Goal: Transaction & Acquisition: Purchase product/service

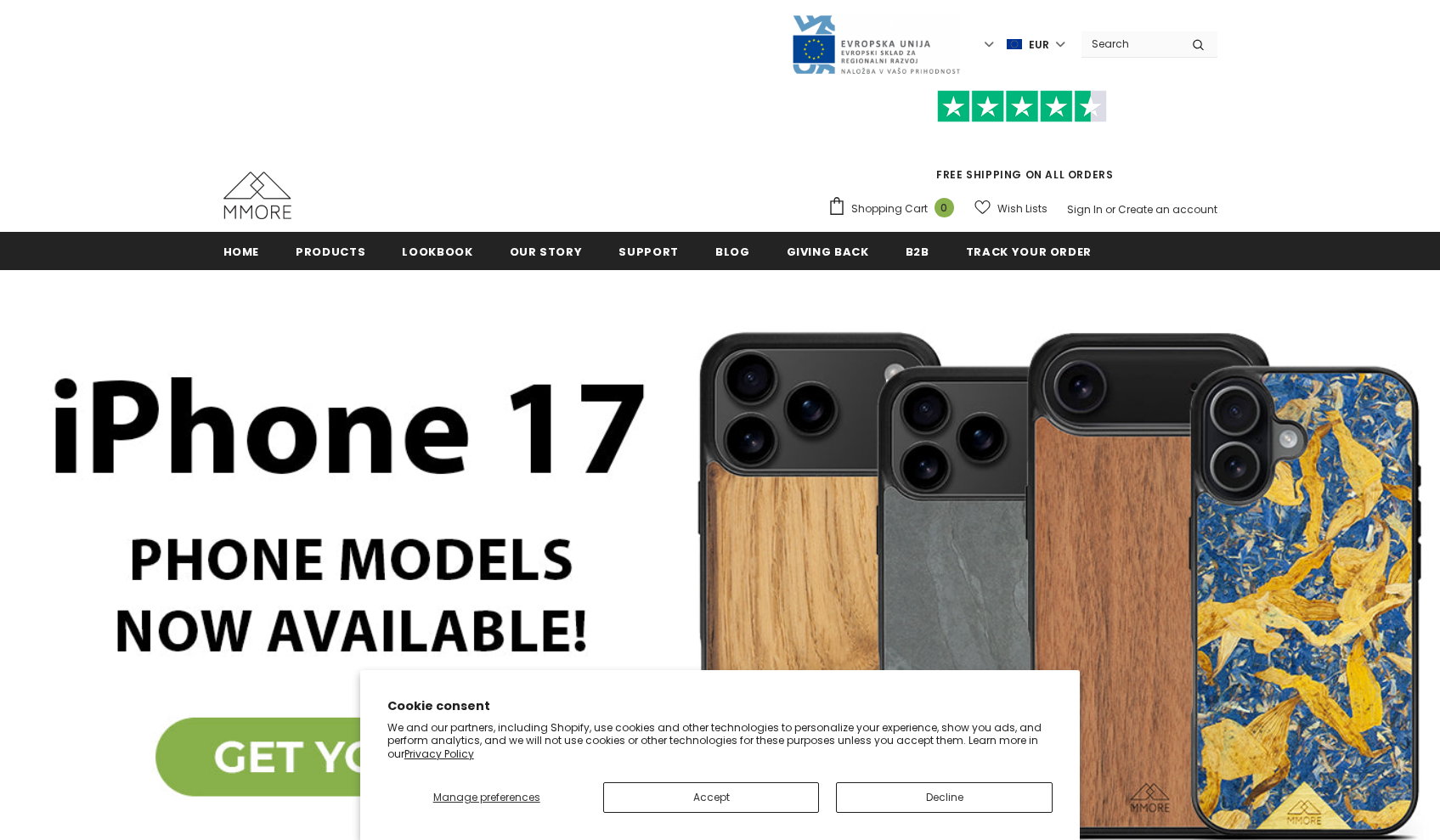
click at [947, 802] on button "Decline" at bounding box center [944, 797] width 216 height 31
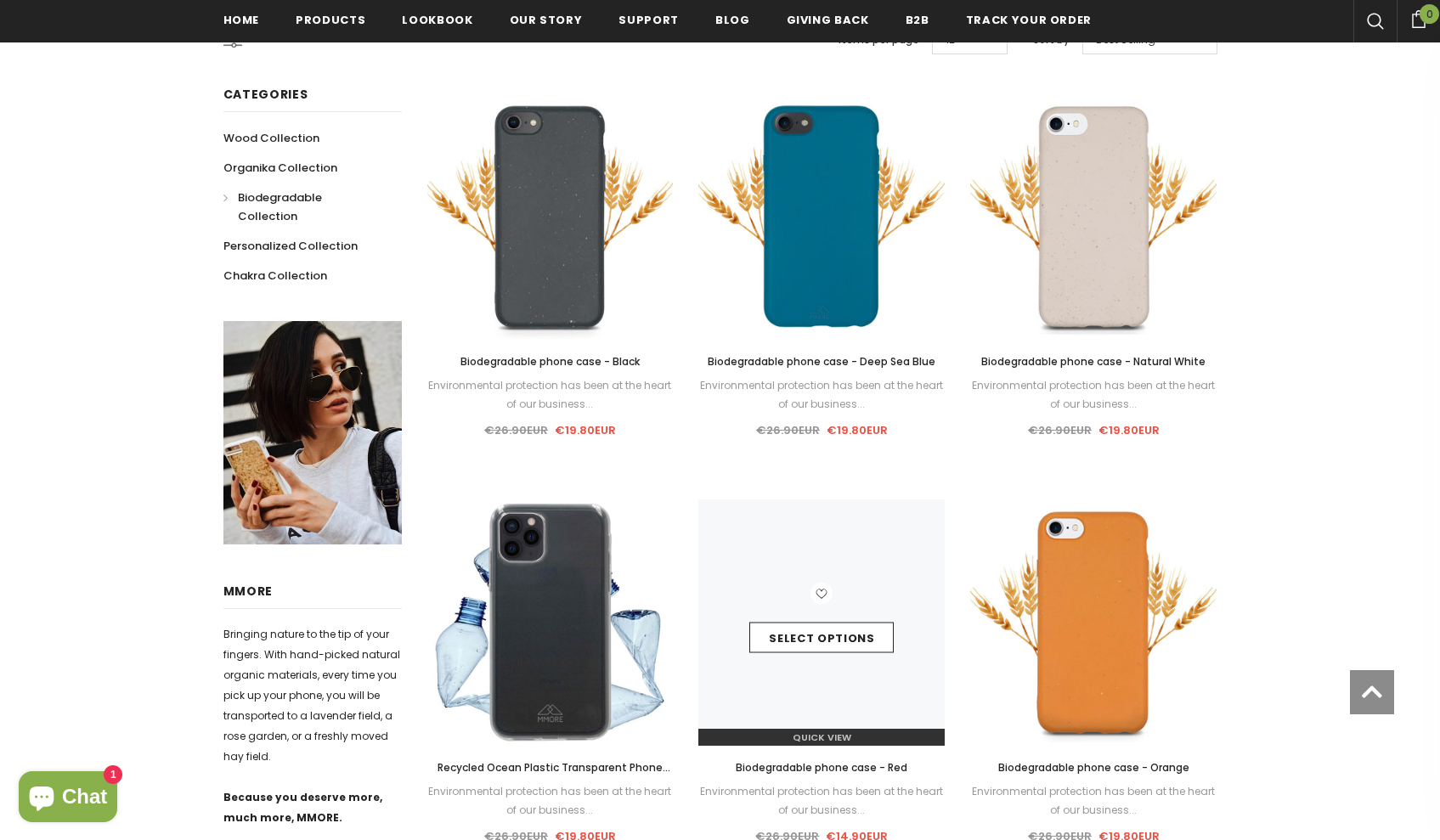
scroll to position [521, 0]
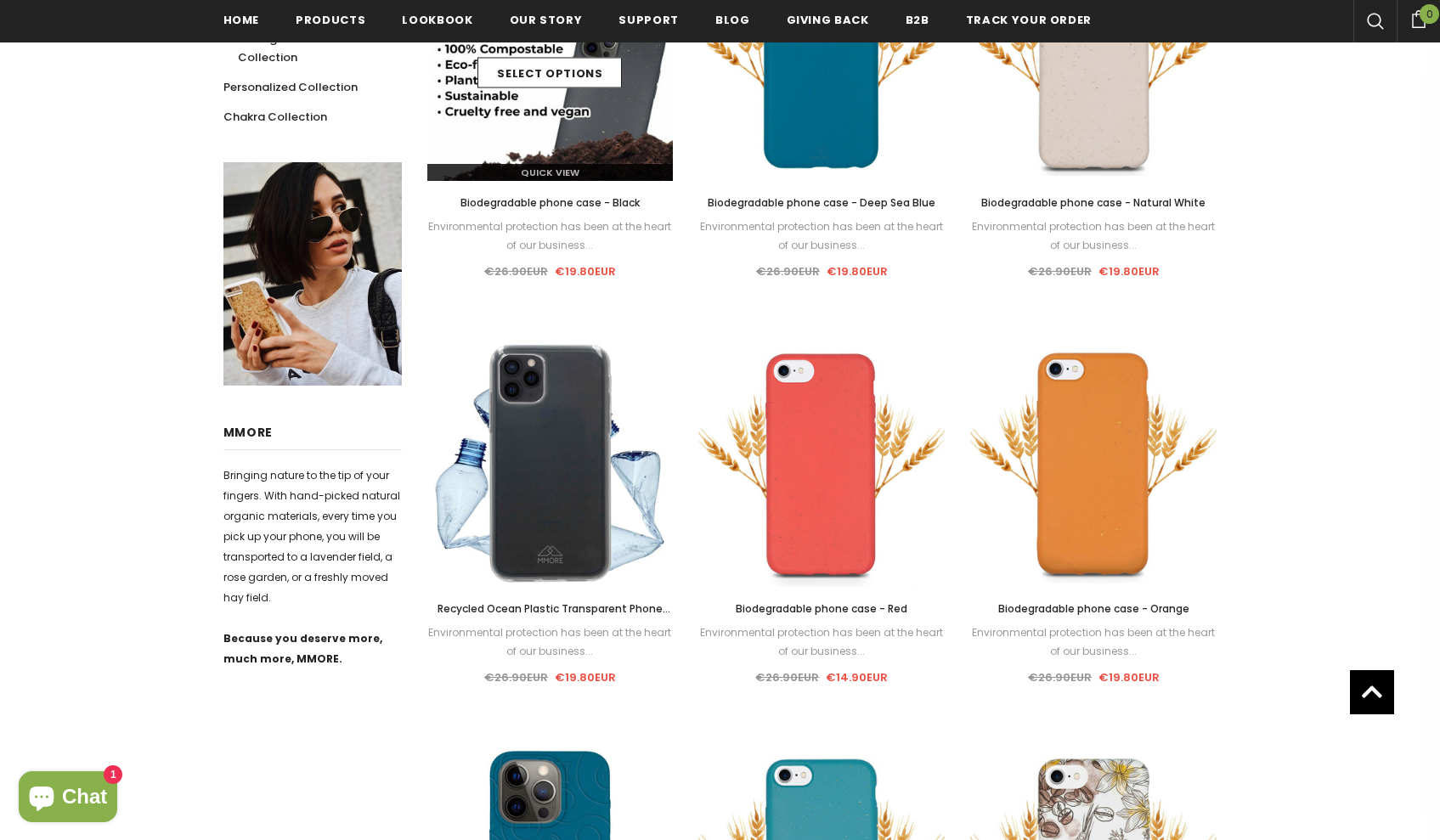
click at [565, 149] on img at bounding box center [551, 58] width 246 height 246
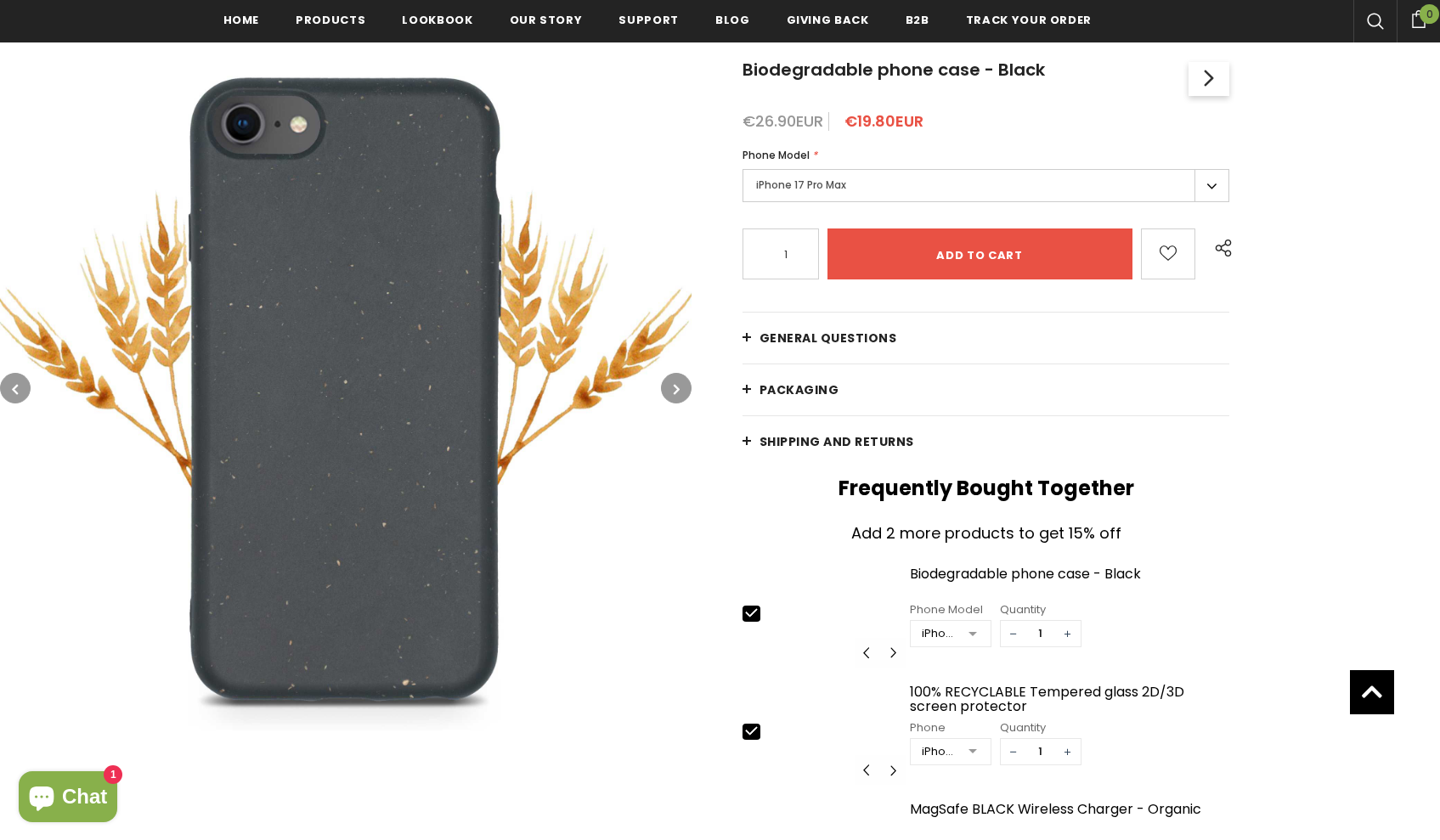
scroll to position [175, 0]
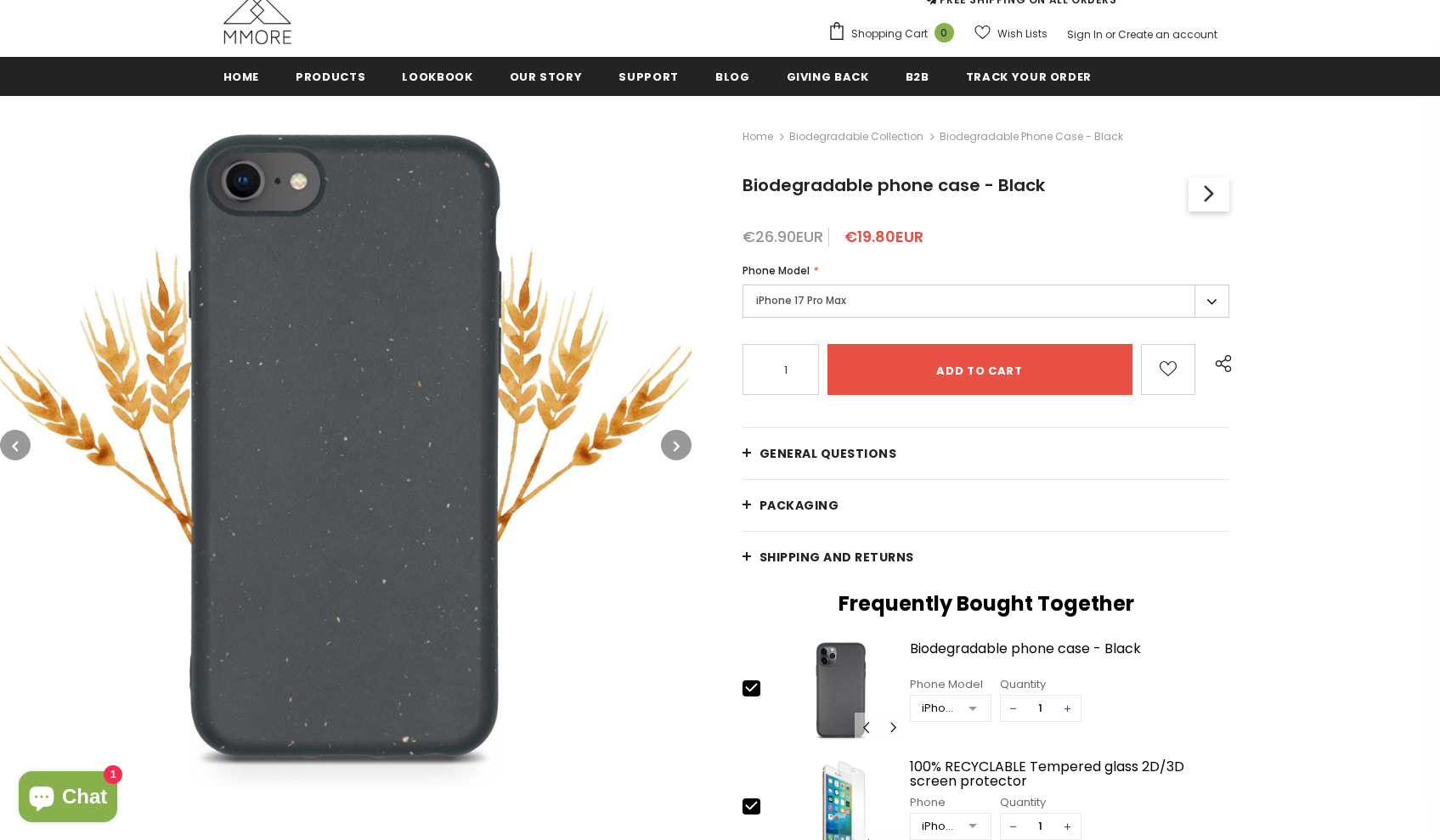
click at [848, 296] on label "iPhone 17 Pro Max" at bounding box center [986, 301] width 487 height 33
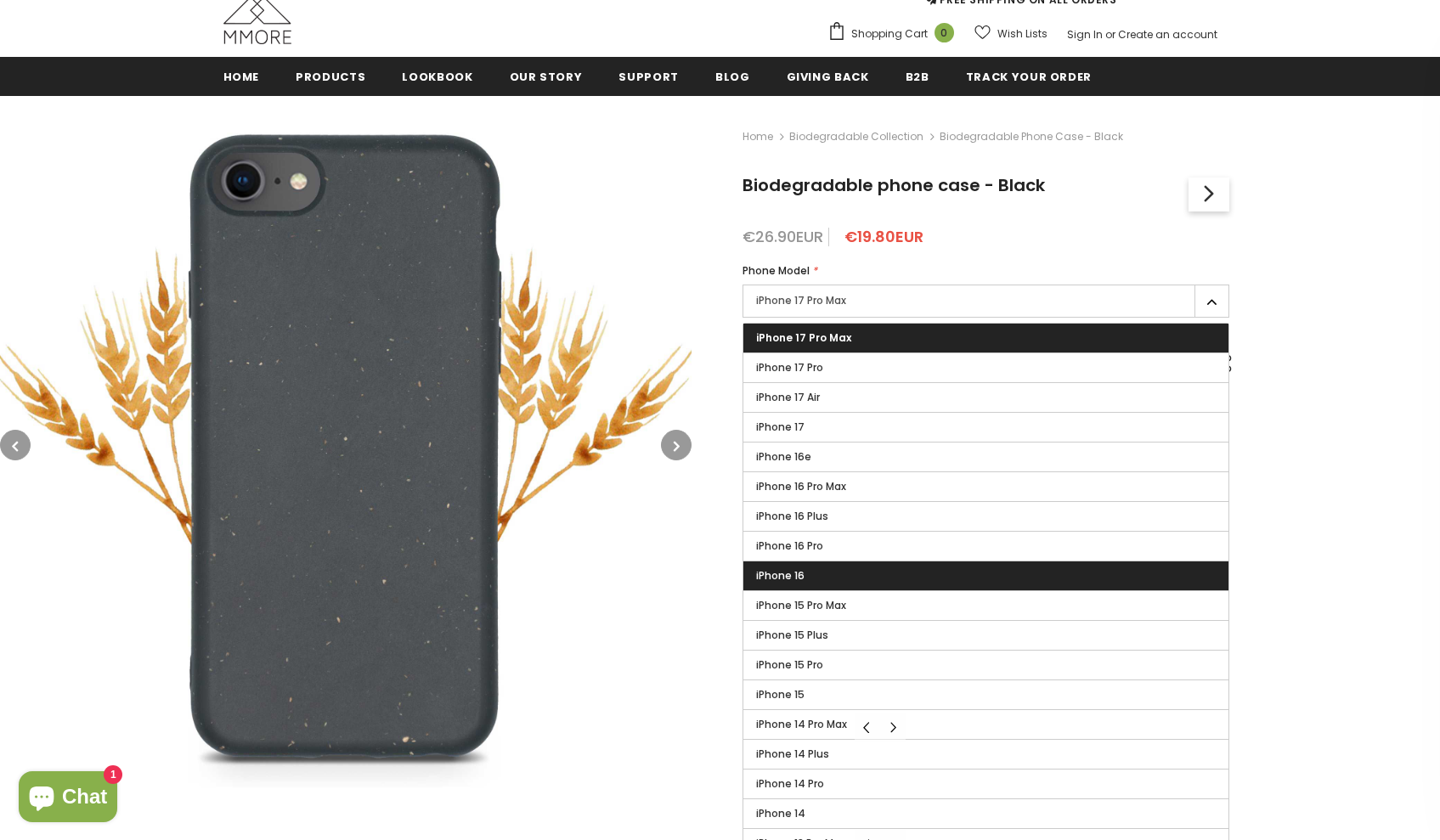
click at [827, 576] on label "iPhone 16" at bounding box center [986, 576] width 486 height 29
click at [0, 0] on input "iPhone 16" at bounding box center [0, 0] width 0 height 0
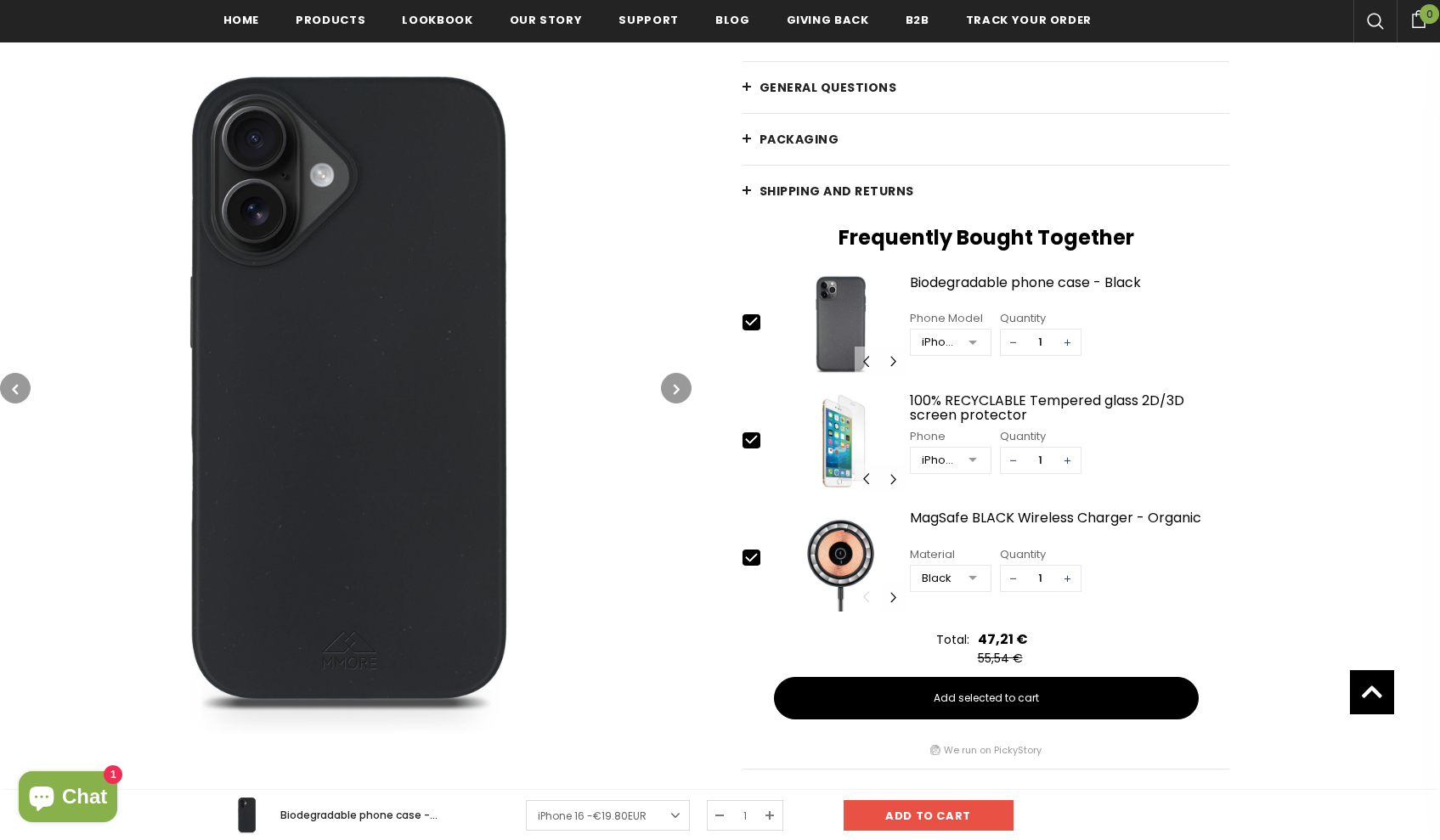
scroll to position [732, 0]
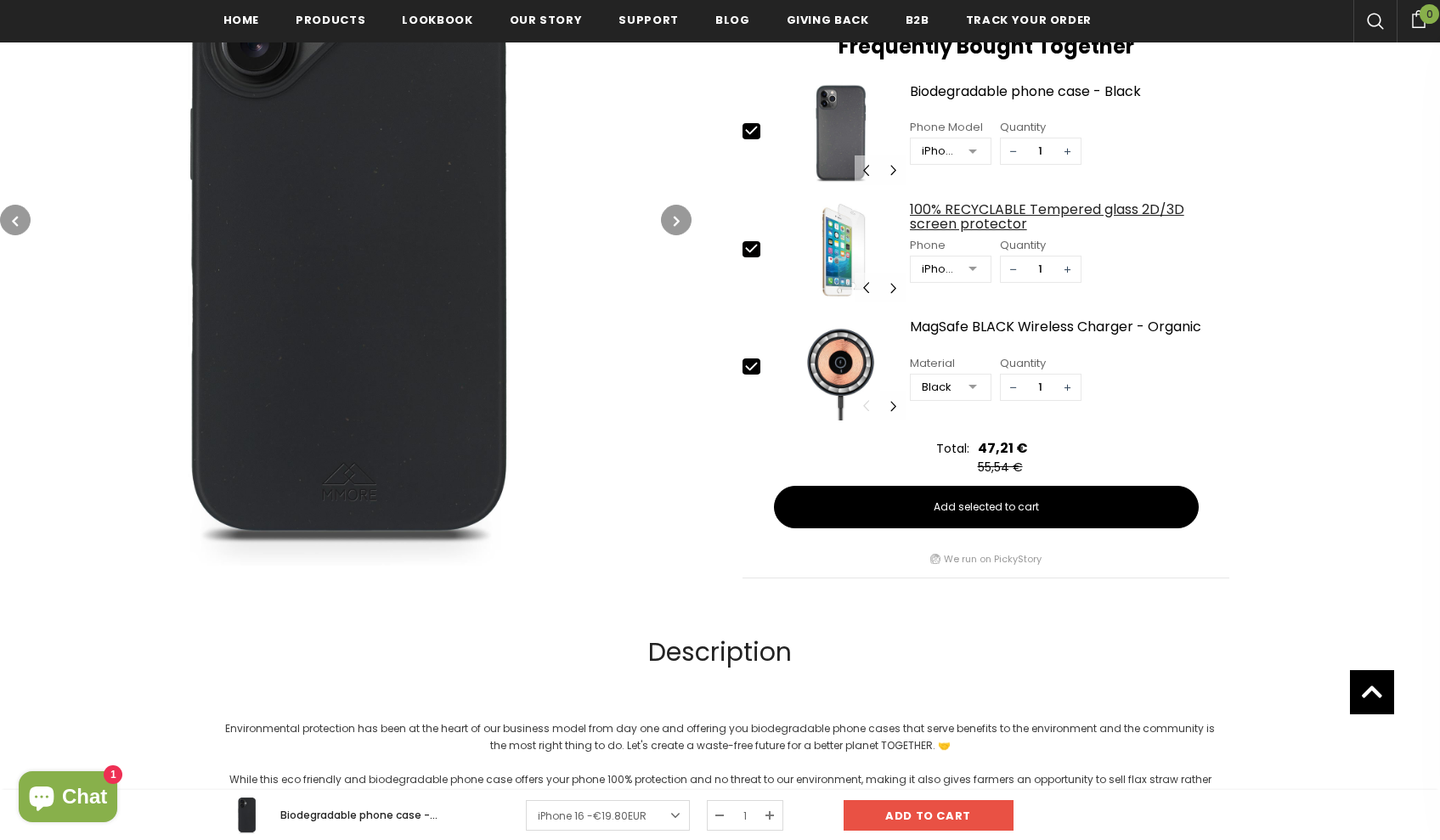
click at [947, 213] on div "100% RECYCLABLE Tempered glass 2D/3D screen protector" at bounding box center [1070, 216] width 321 height 30
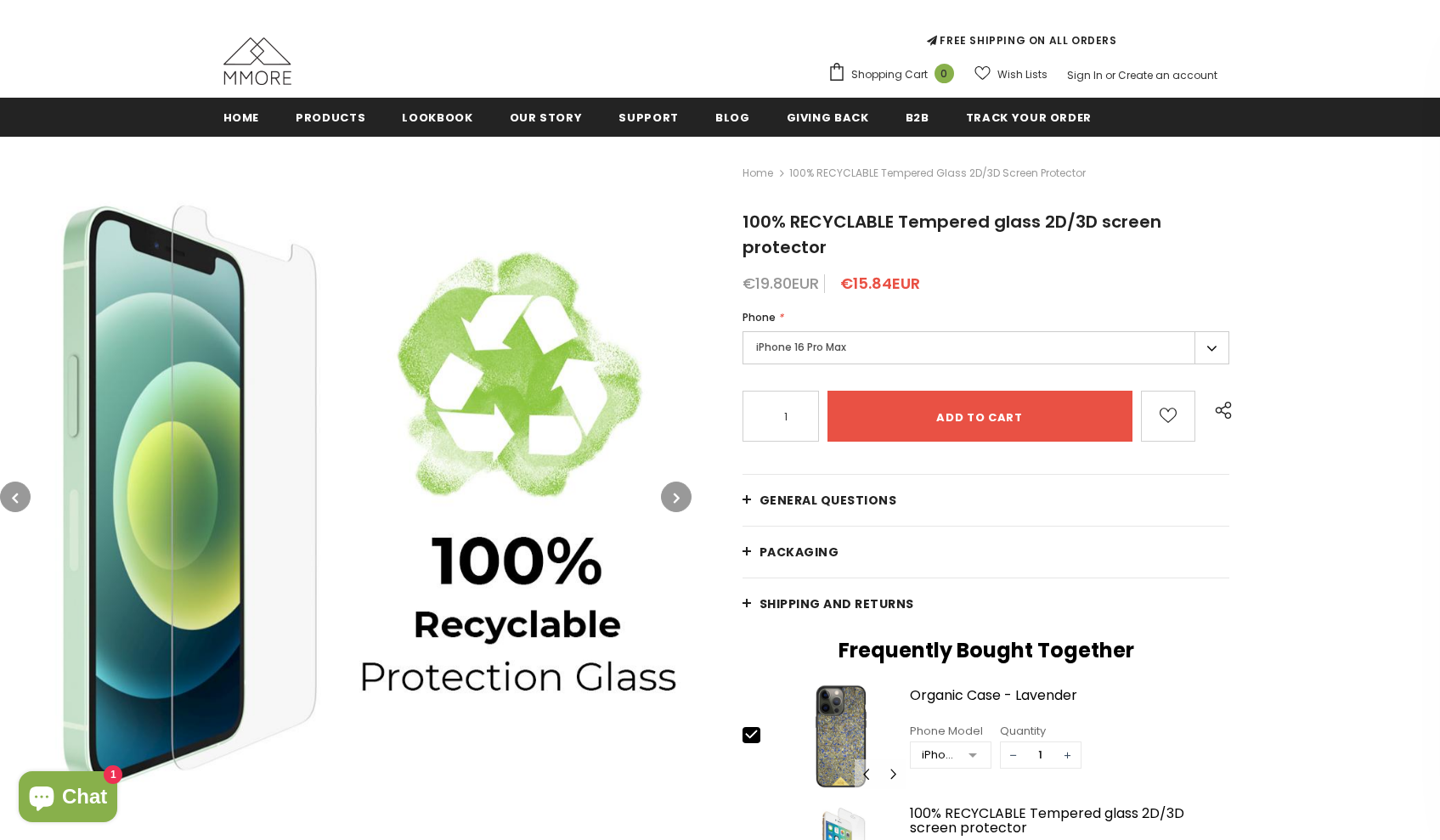
scroll to position [209, 0]
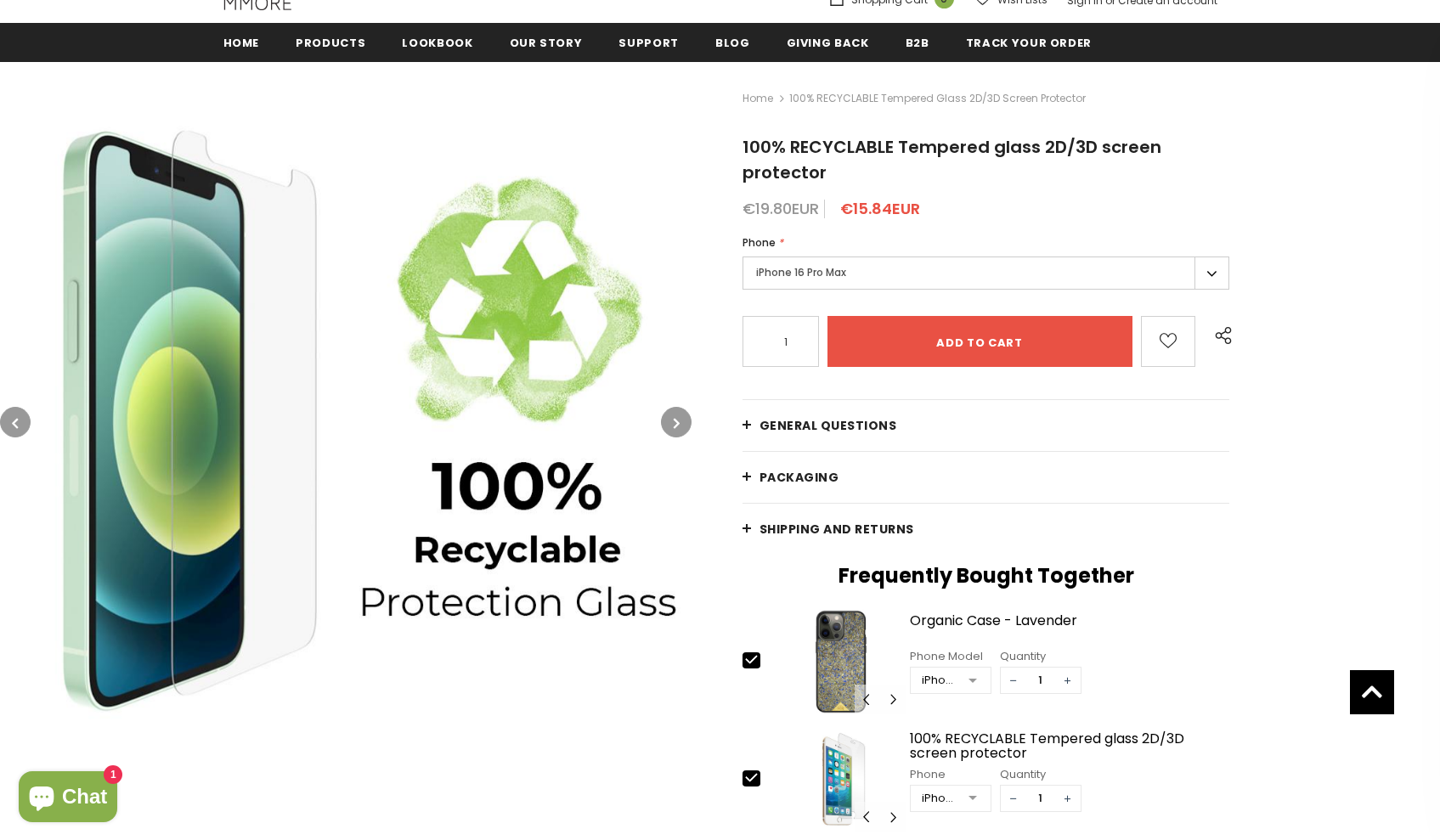
click at [1058, 265] on label "iPhone 16 Pro Max" at bounding box center [986, 272] width 487 height 33
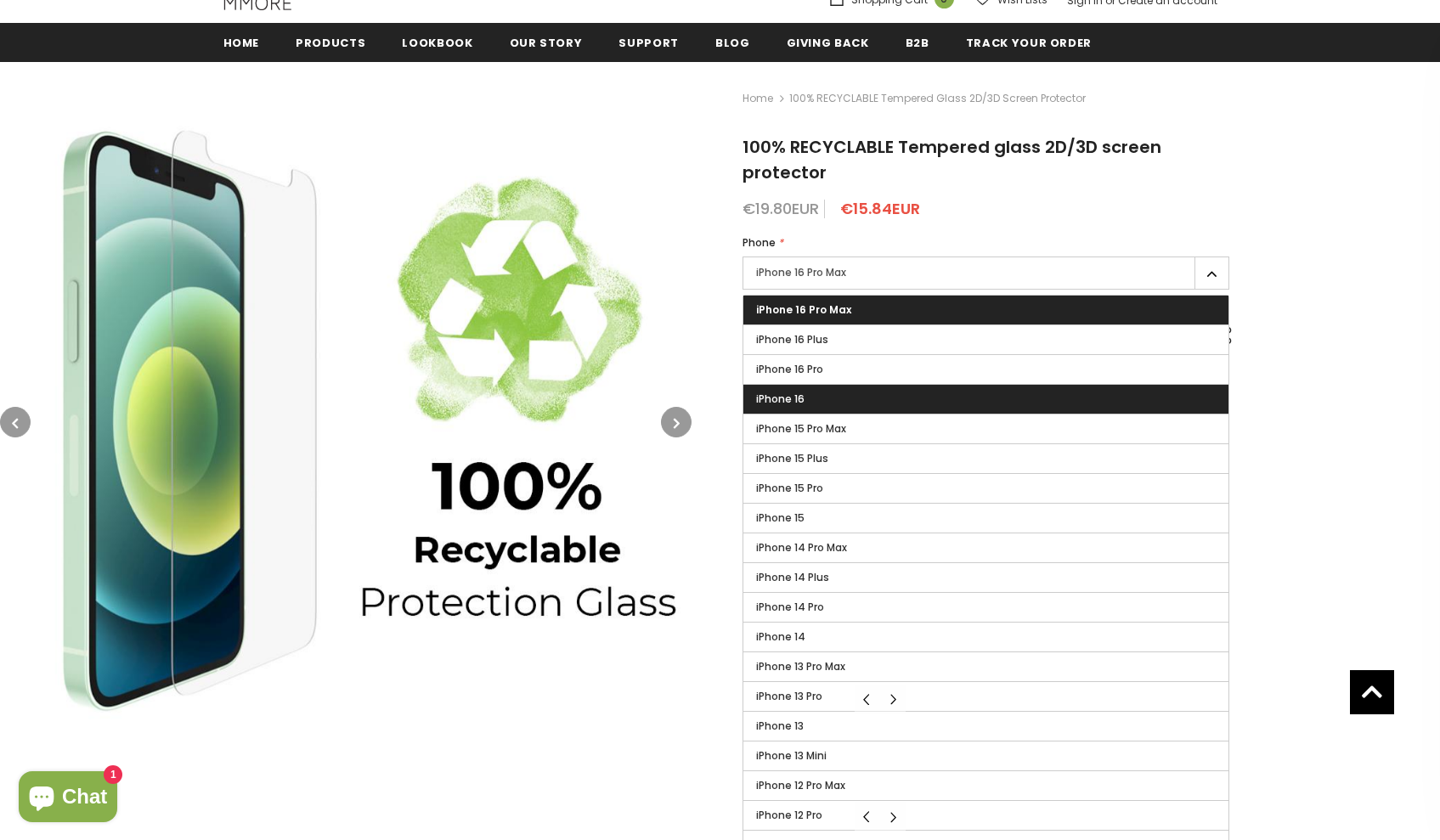
click at [850, 392] on label "iPhone 16" at bounding box center [986, 399] width 486 height 29
click at [0, 0] on input "iPhone 16" at bounding box center [0, 0] width 0 height 0
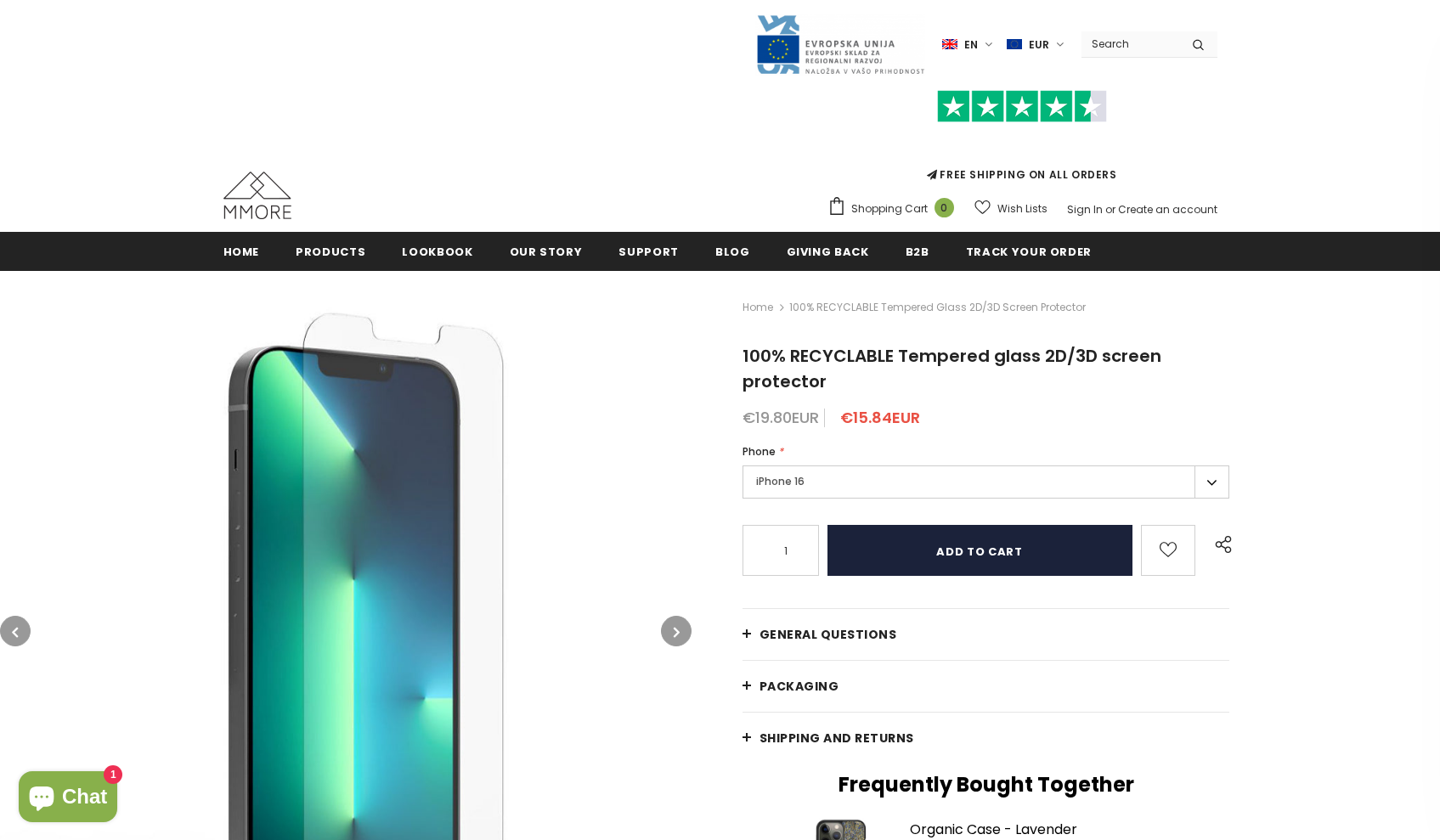
click at [980, 553] on input "Add to cart" at bounding box center [980, 550] width 305 height 51
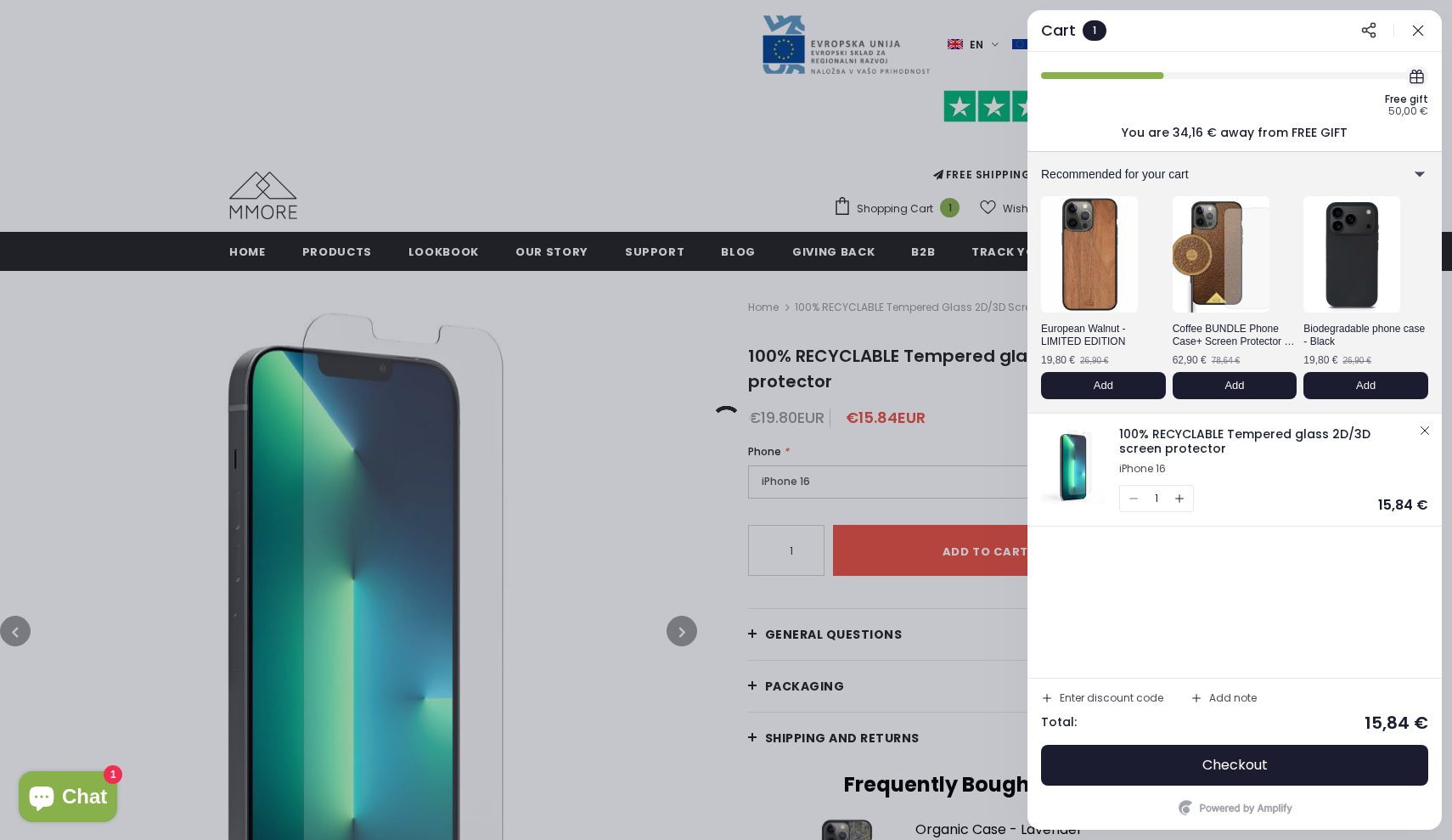
click at [1419, 27] on icon "button" at bounding box center [1418, 30] width 17 height 17
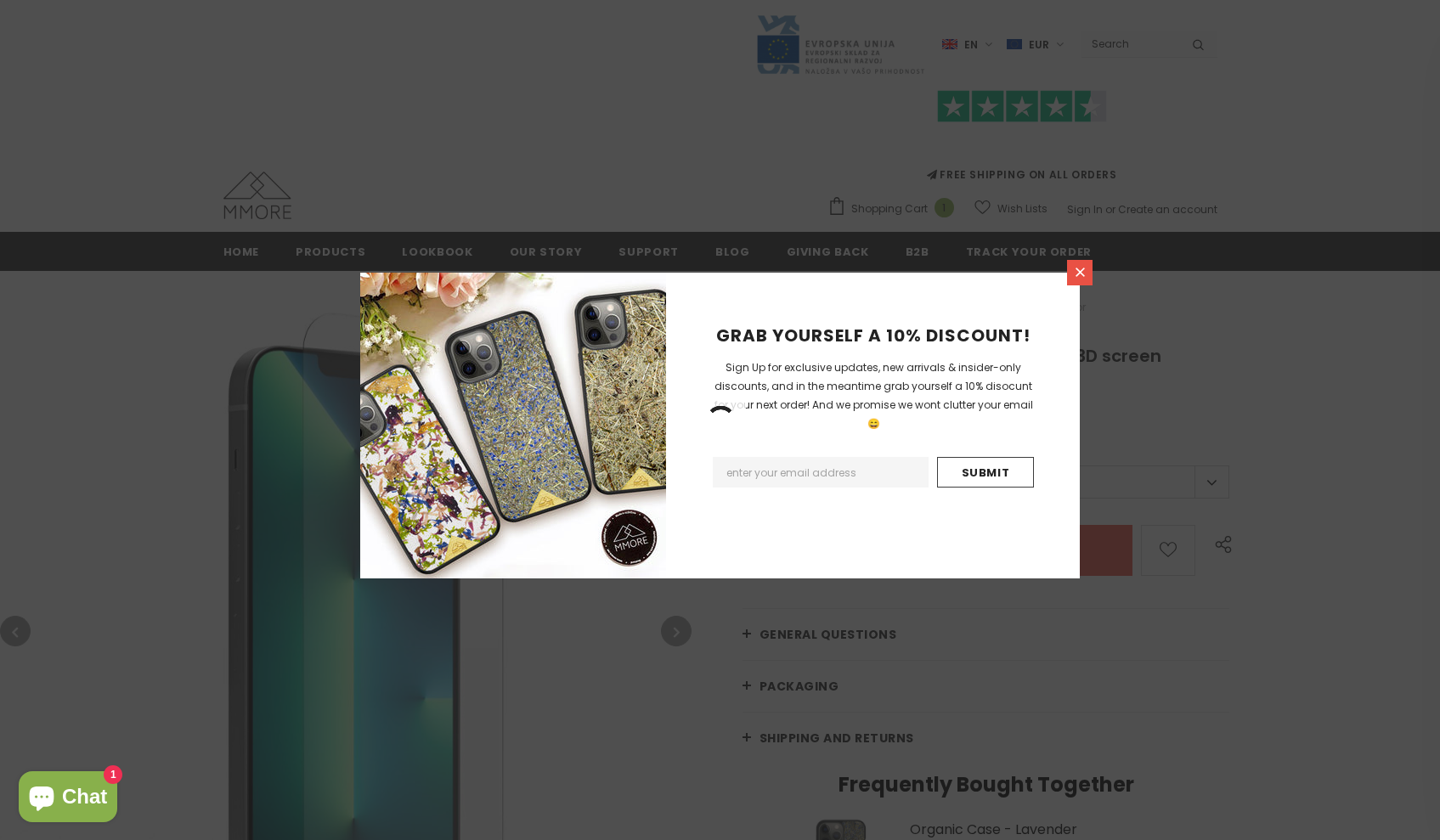
click at [1077, 273] on icon at bounding box center [1080, 272] width 14 height 14
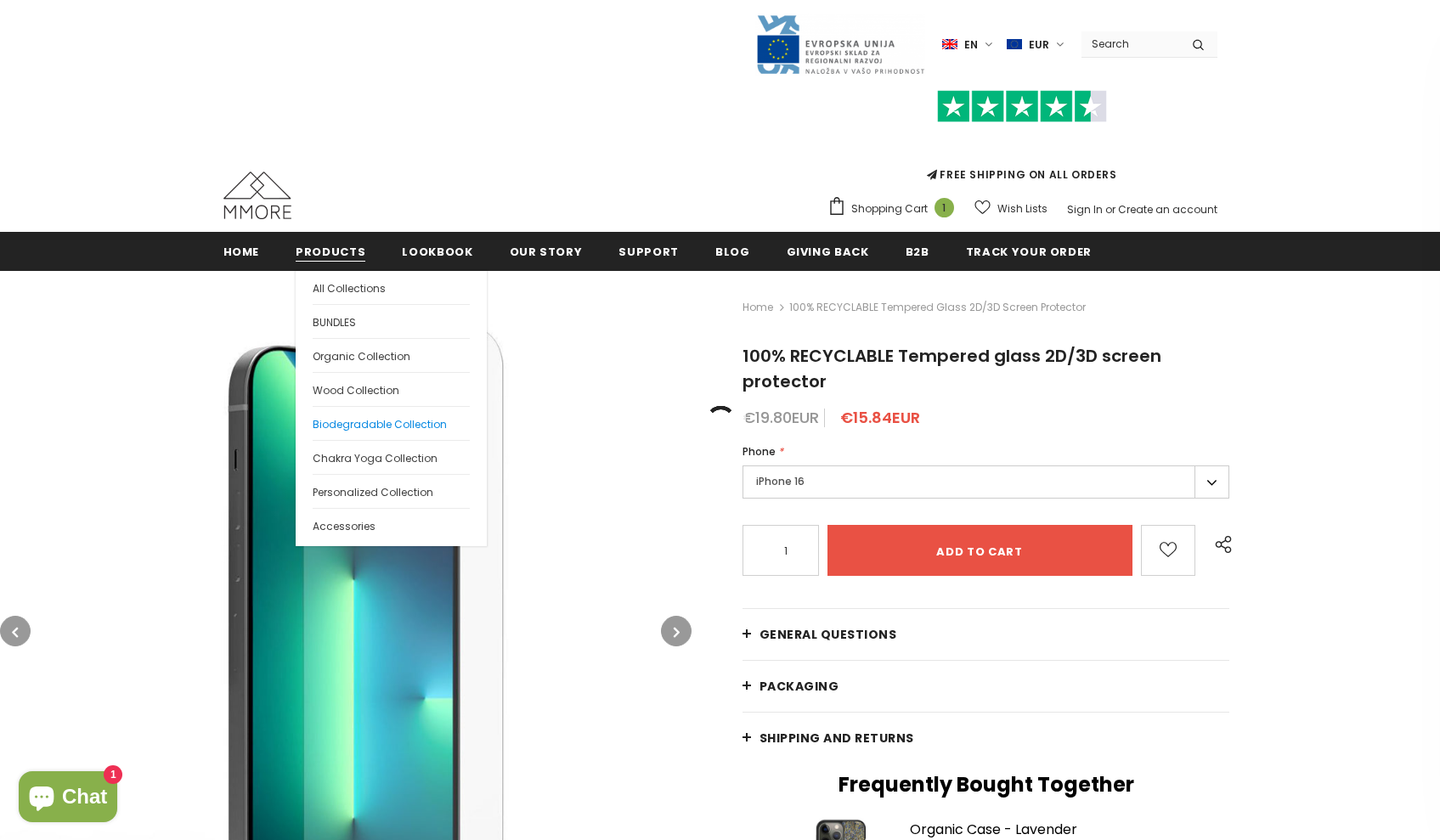
click at [358, 425] on span "Biodegradable Collection" at bounding box center [379, 425] width 134 height 14
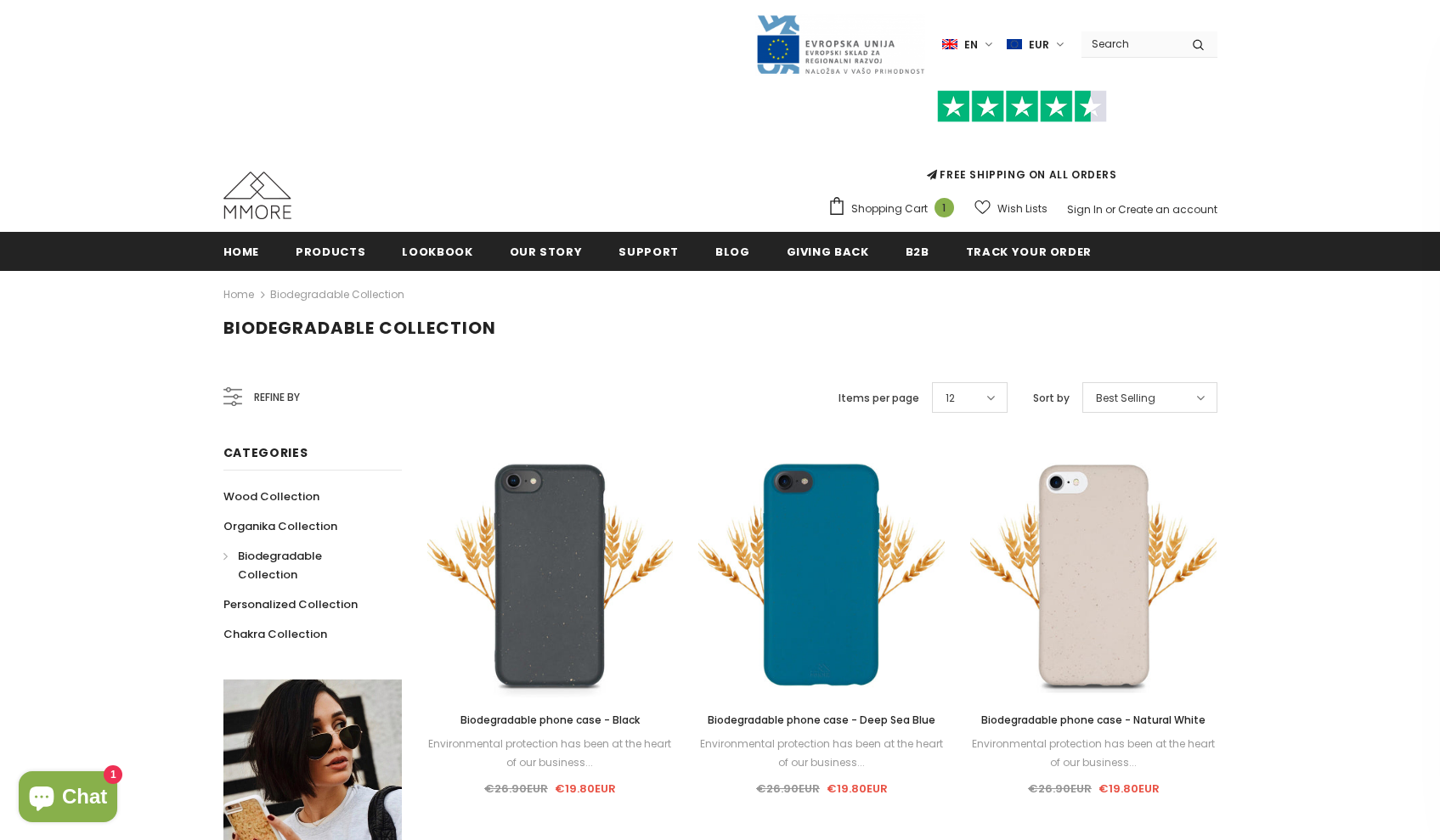
click at [554, 702] on div "Sale Select options Quick View Biodegradable phone case - Black Environmental p…" at bounding box center [551, 625] width 246 height 347
click at [556, 707] on div "Sale Select options Quick View Biodegradable phone case - Black Environmental p…" at bounding box center [551, 625] width 246 height 347
click at [556, 716] on span "Biodegradable phone case - Black" at bounding box center [550, 720] width 179 height 14
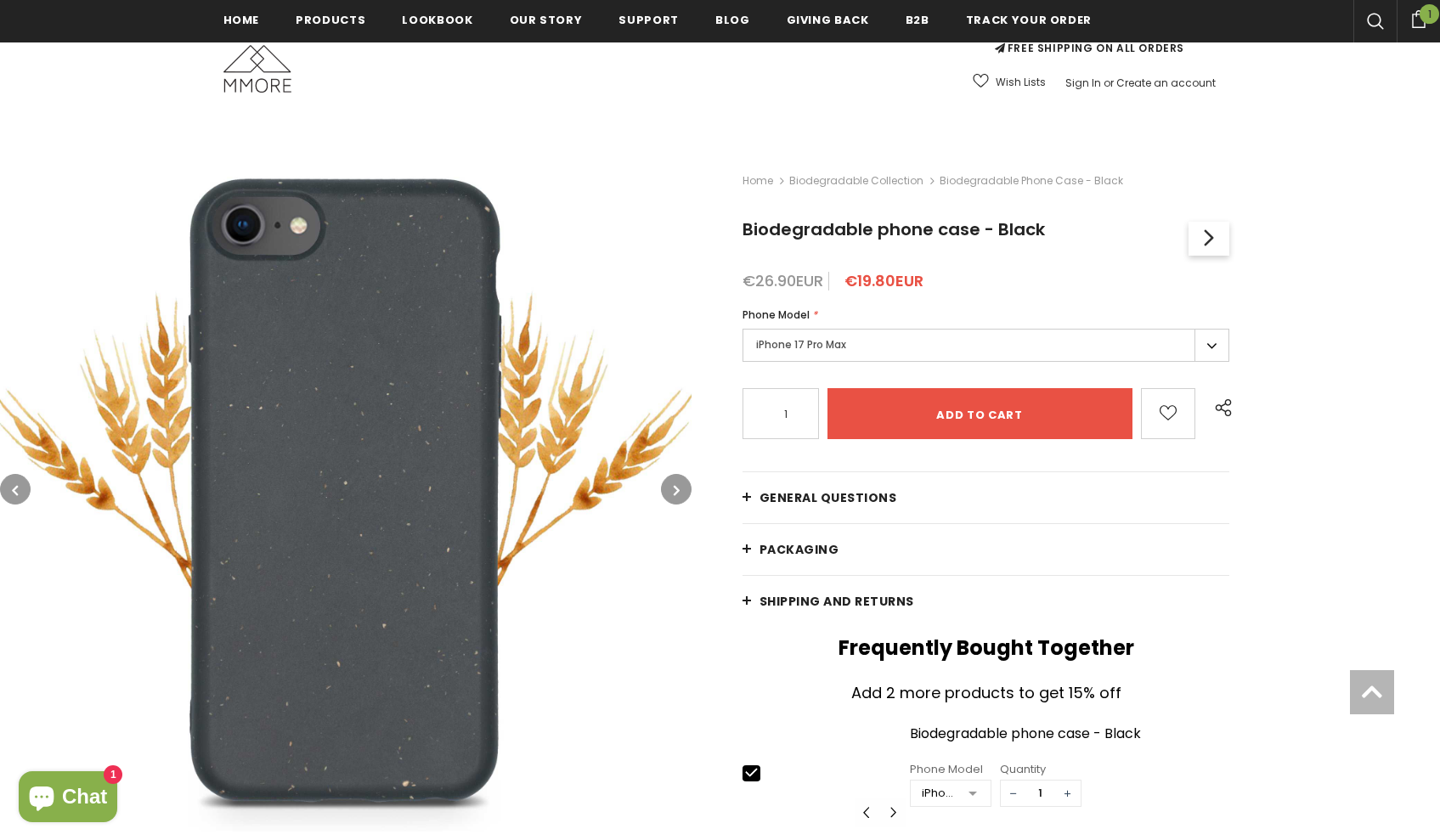
scroll to position [243, 0]
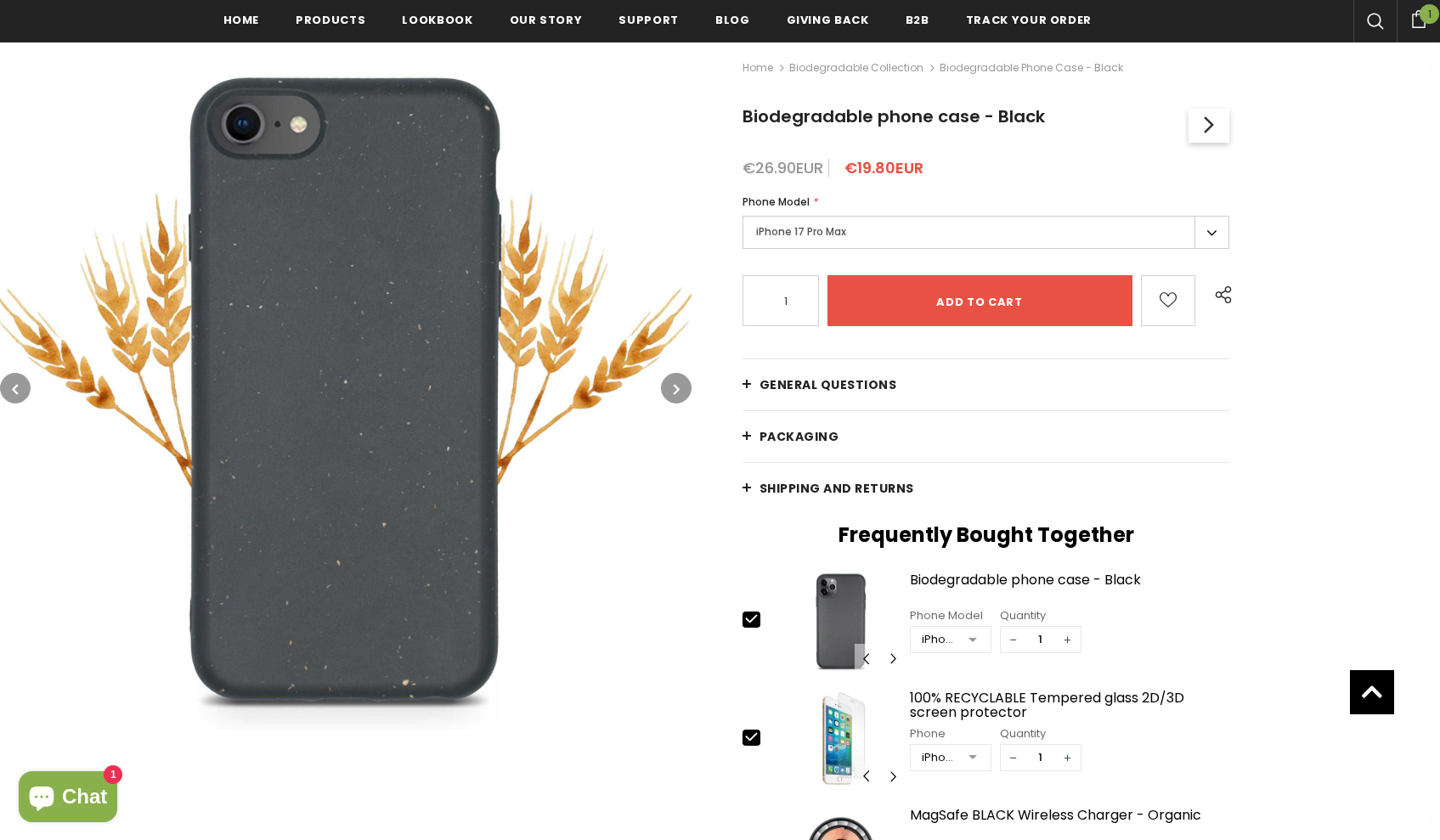
click at [891, 226] on label "iPhone 17 Pro Max" at bounding box center [986, 232] width 487 height 33
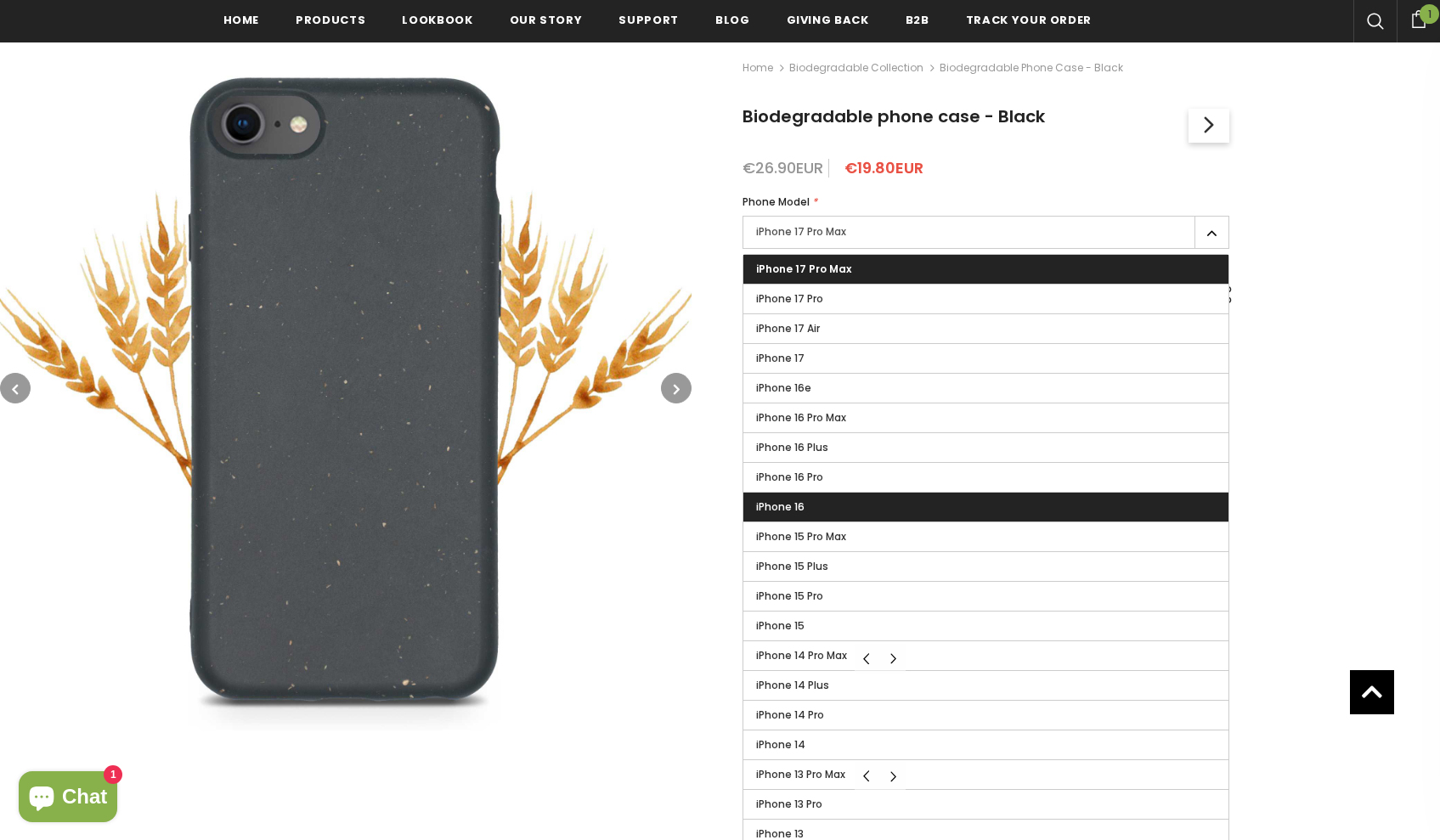
click at [817, 495] on label "iPhone 16" at bounding box center [986, 507] width 486 height 29
click at [0, 0] on input "iPhone 16" at bounding box center [0, 0] width 0 height 0
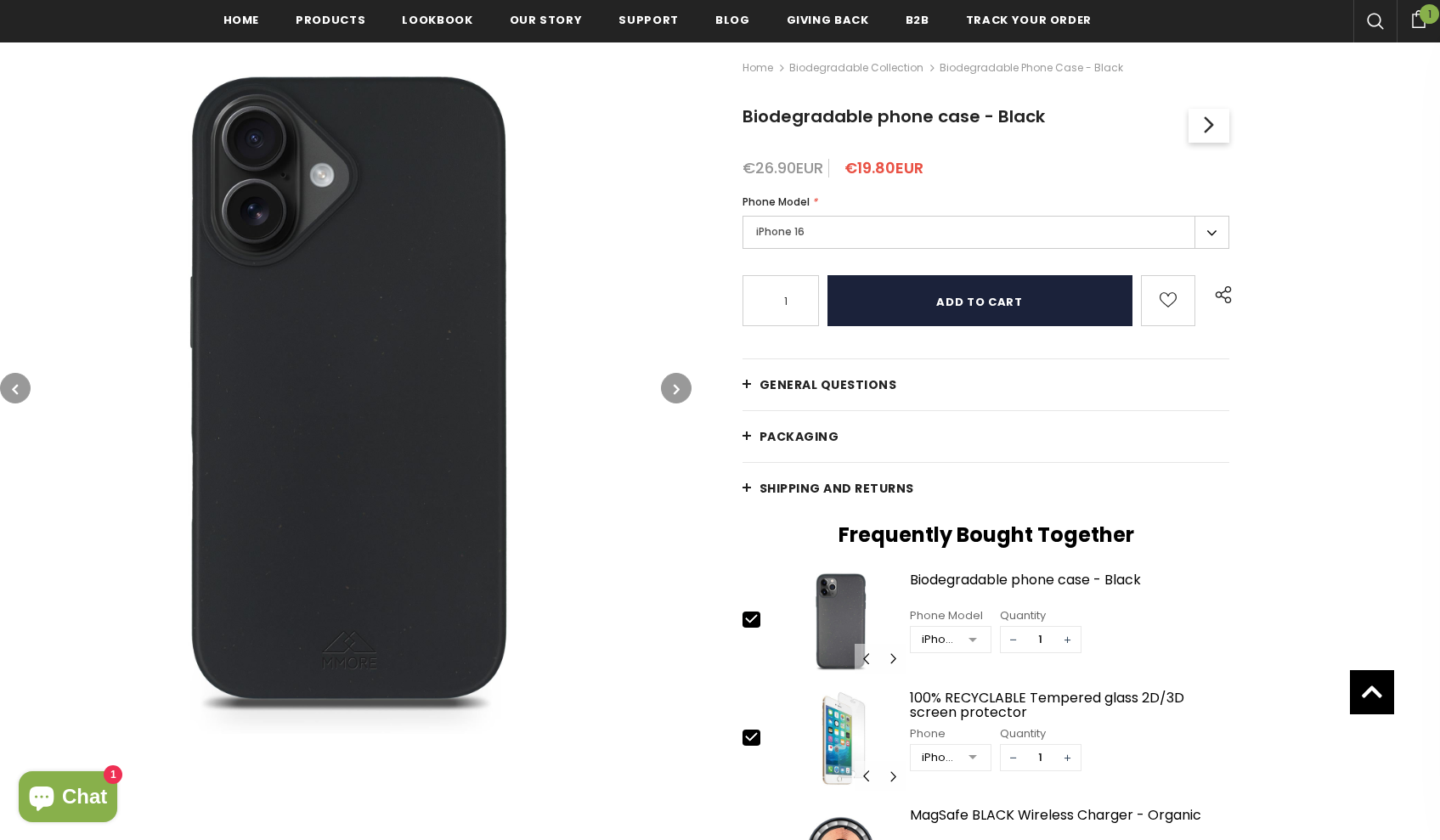
click at [948, 306] on input "Add to cart" at bounding box center [980, 301] width 305 height 51
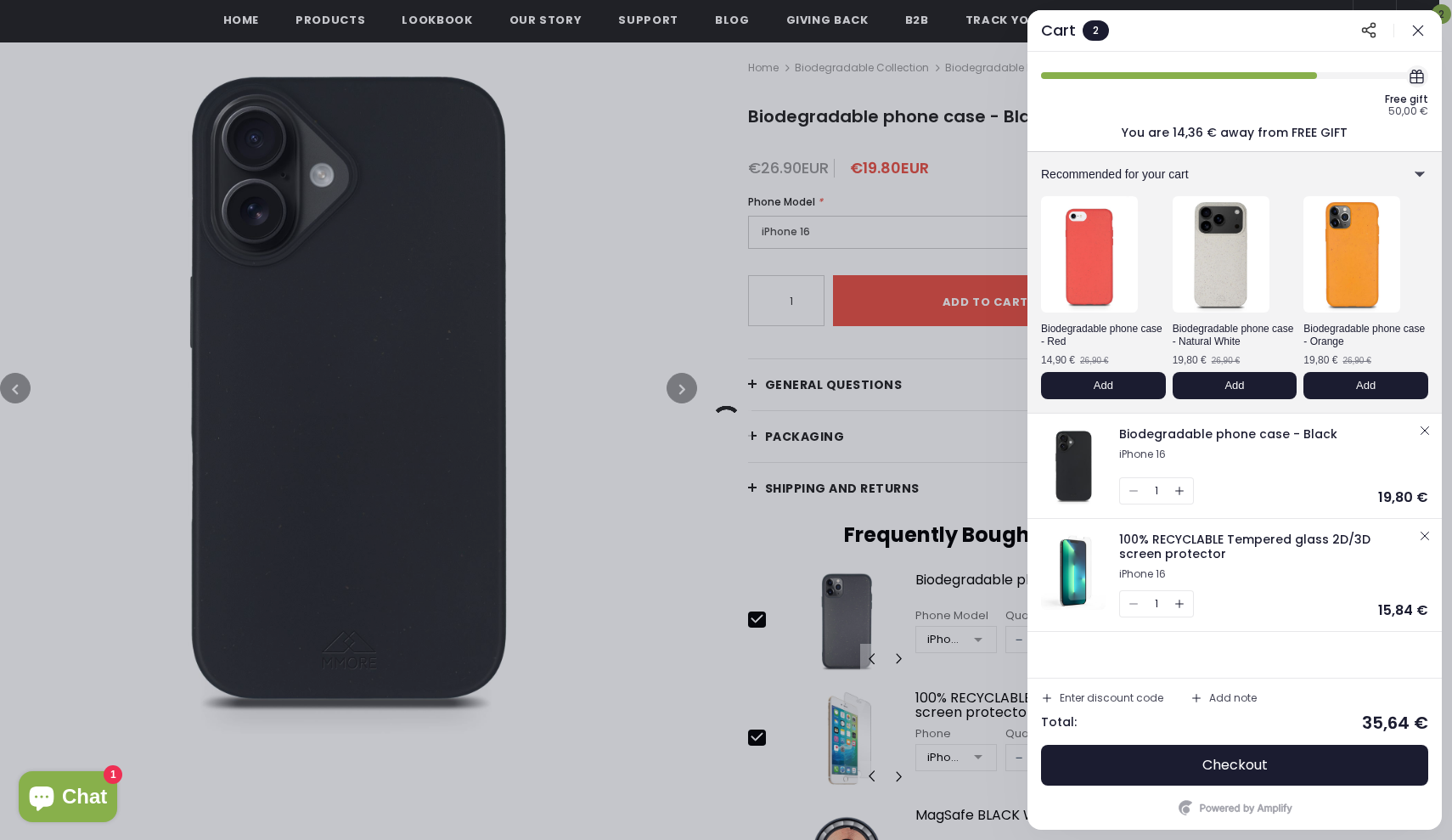
click at [1419, 38] on button "button" at bounding box center [1418, 31] width 21 height 21
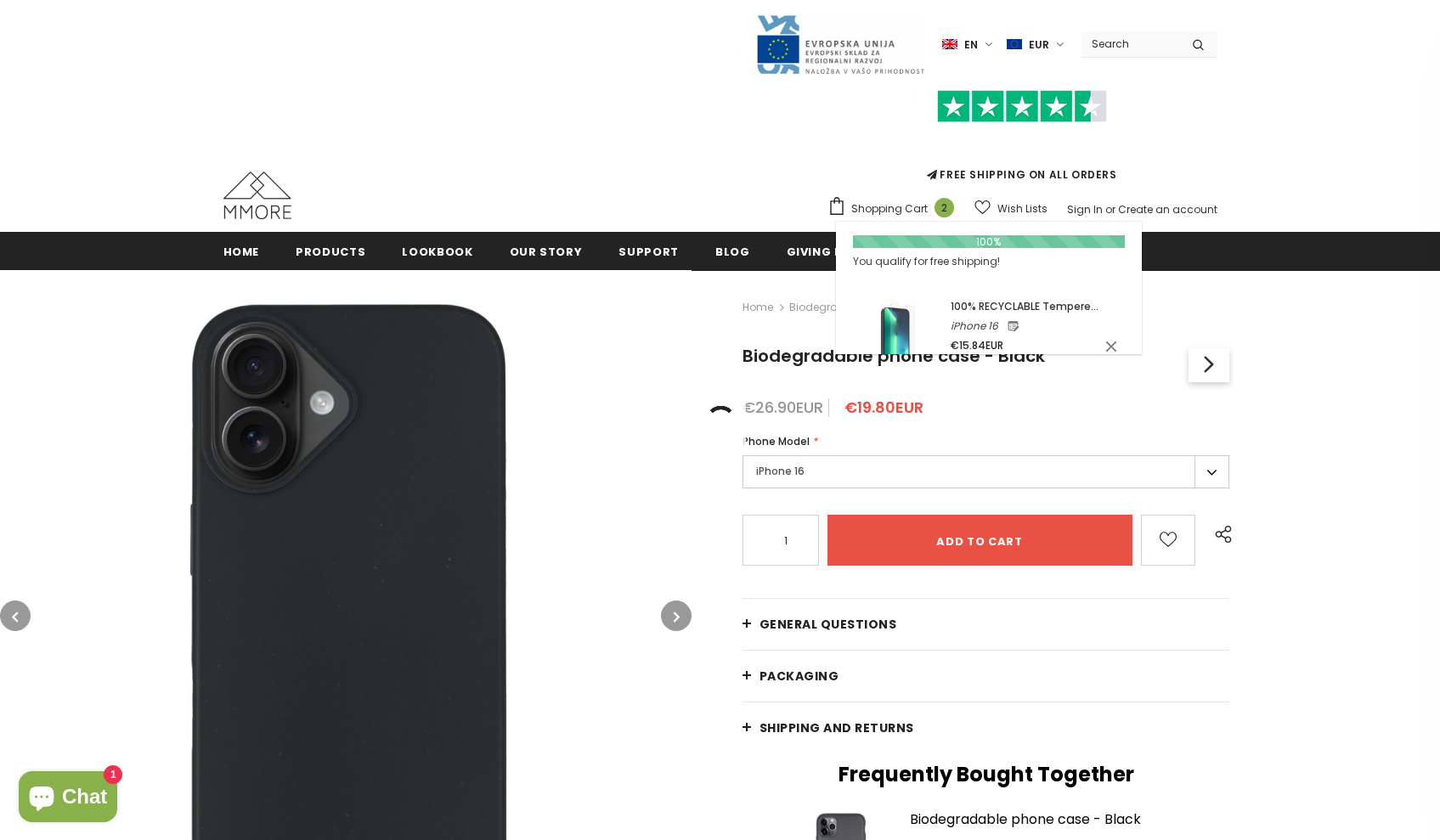
click at [926, 208] on span "Shopping Cart" at bounding box center [889, 208] width 76 height 17
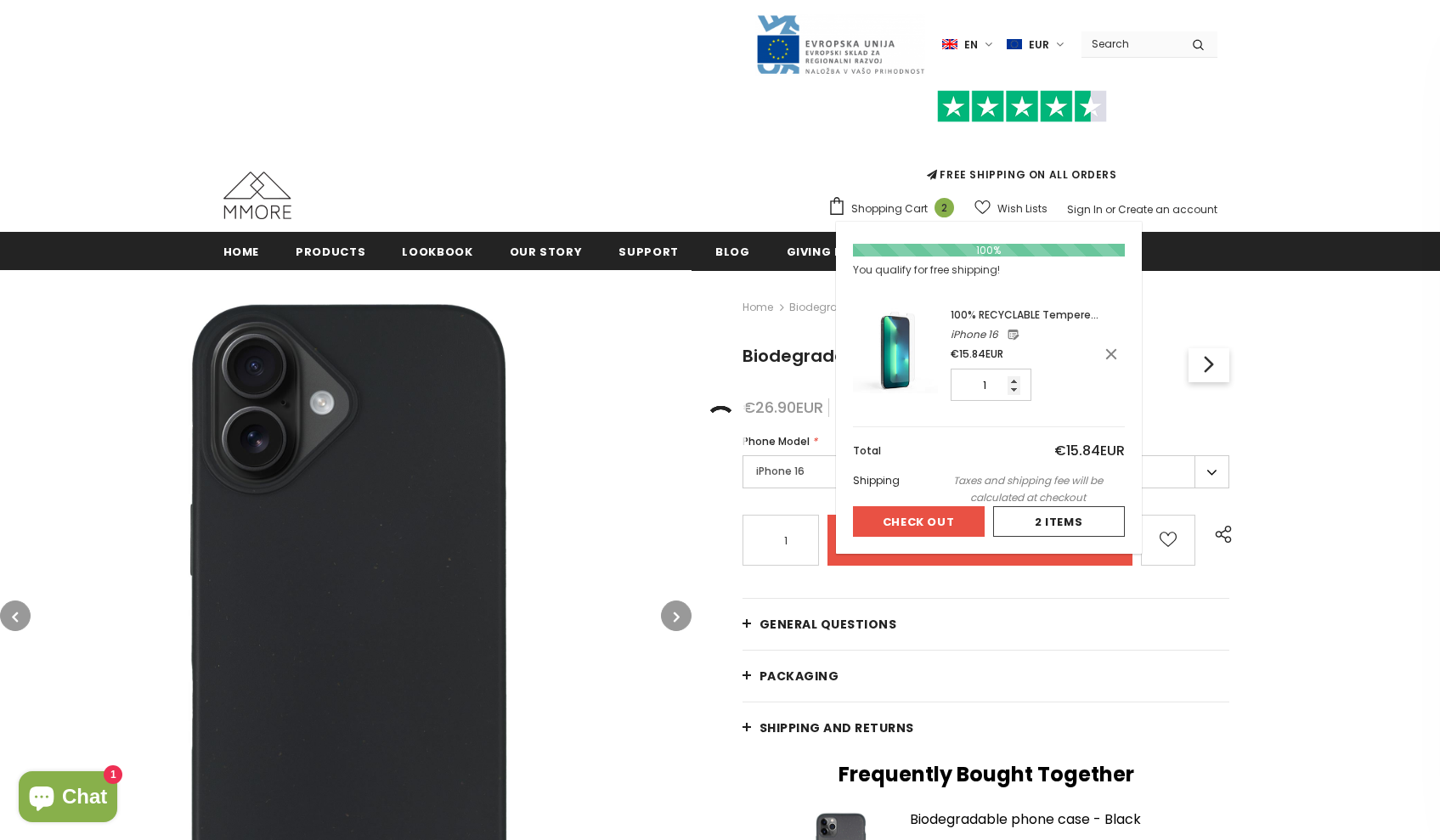
click at [948, 201] on span "2" at bounding box center [945, 208] width 20 height 20
click at [919, 213] on span "Shopping Cart" at bounding box center [889, 208] width 76 height 17
click at [926, 525] on button "Check Out" at bounding box center [918, 521] width 131 height 31
